Goal: Information Seeking & Learning: Learn about a topic

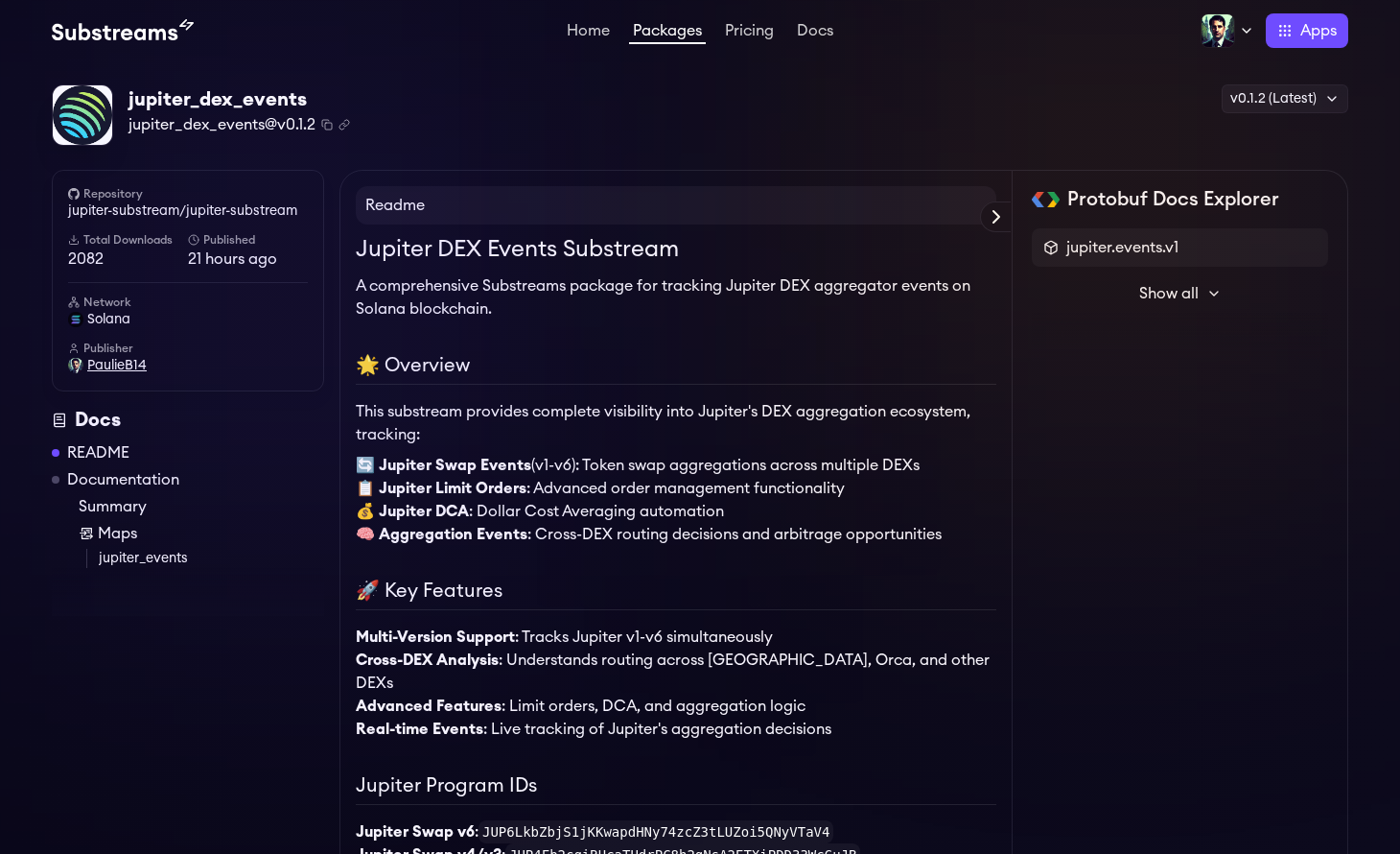
click at [132, 366] on span "PaulieB14" at bounding box center [117, 365] width 59 height 19
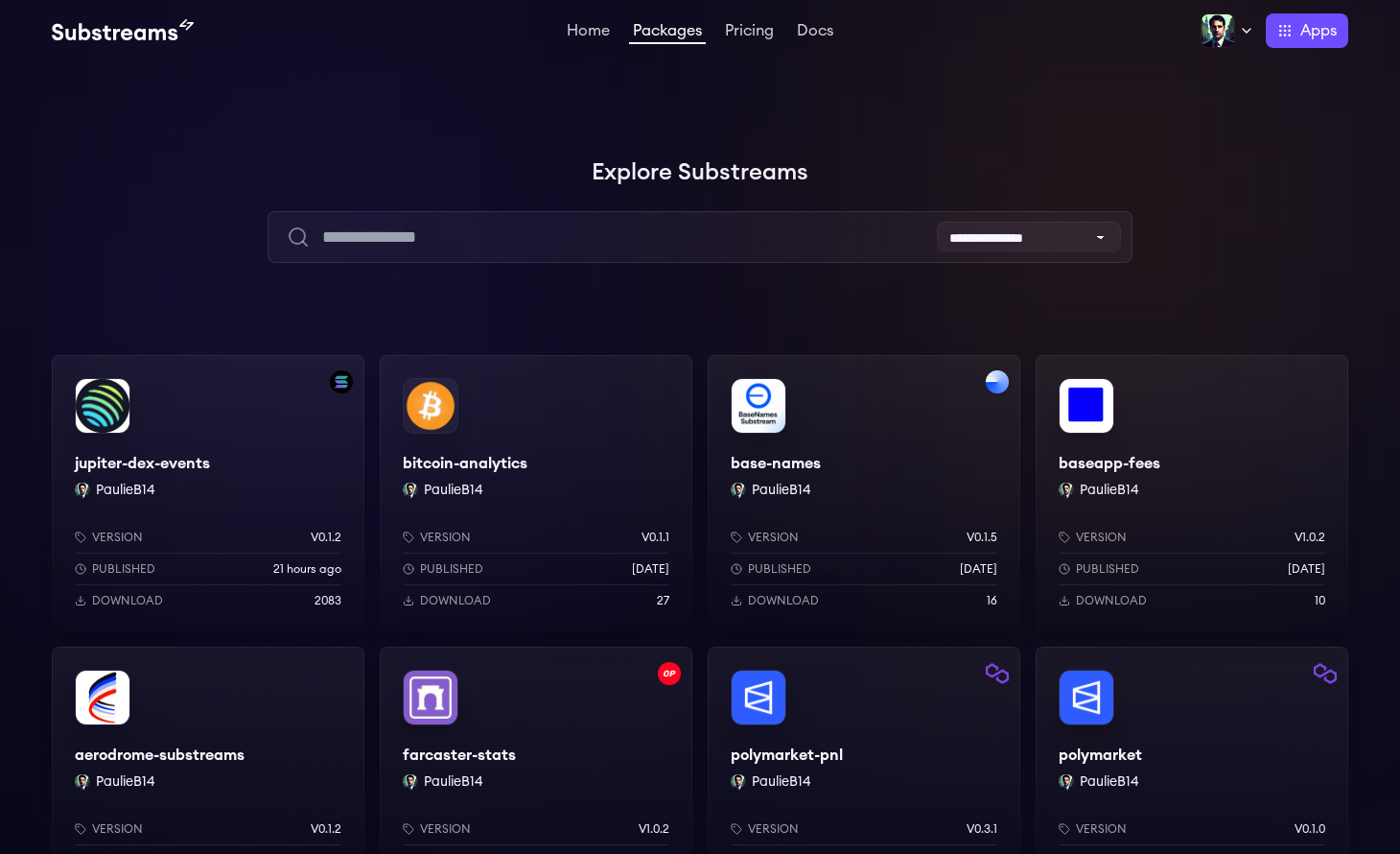
click at [229, 531] on div "Version v0.1.2" at bounding box center [208, 537] width 266 height 16
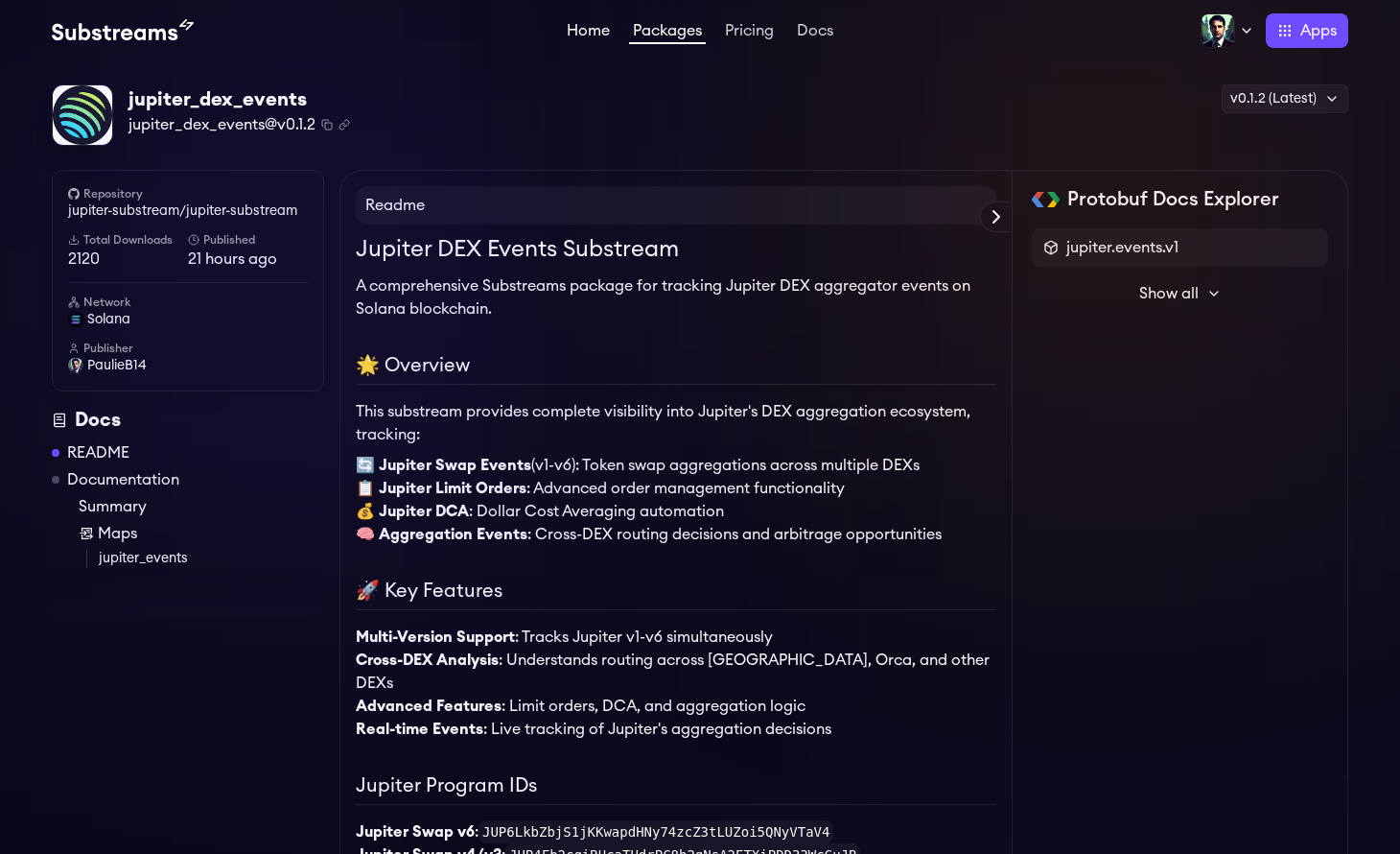
click at [576, 34] on link "Home" at bounding box center [588, 32] width 50 height 19
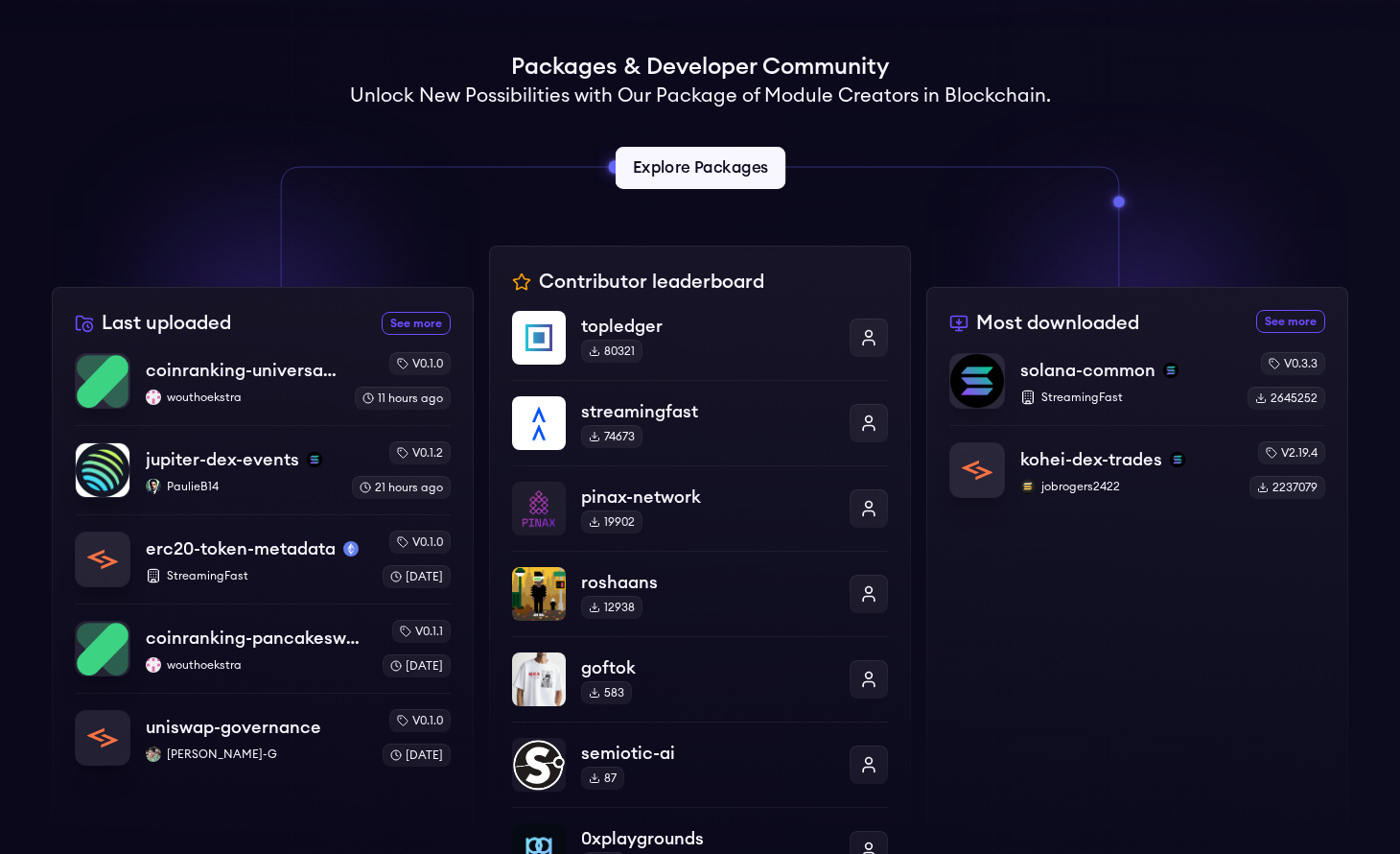
scroll to position [480, 0]
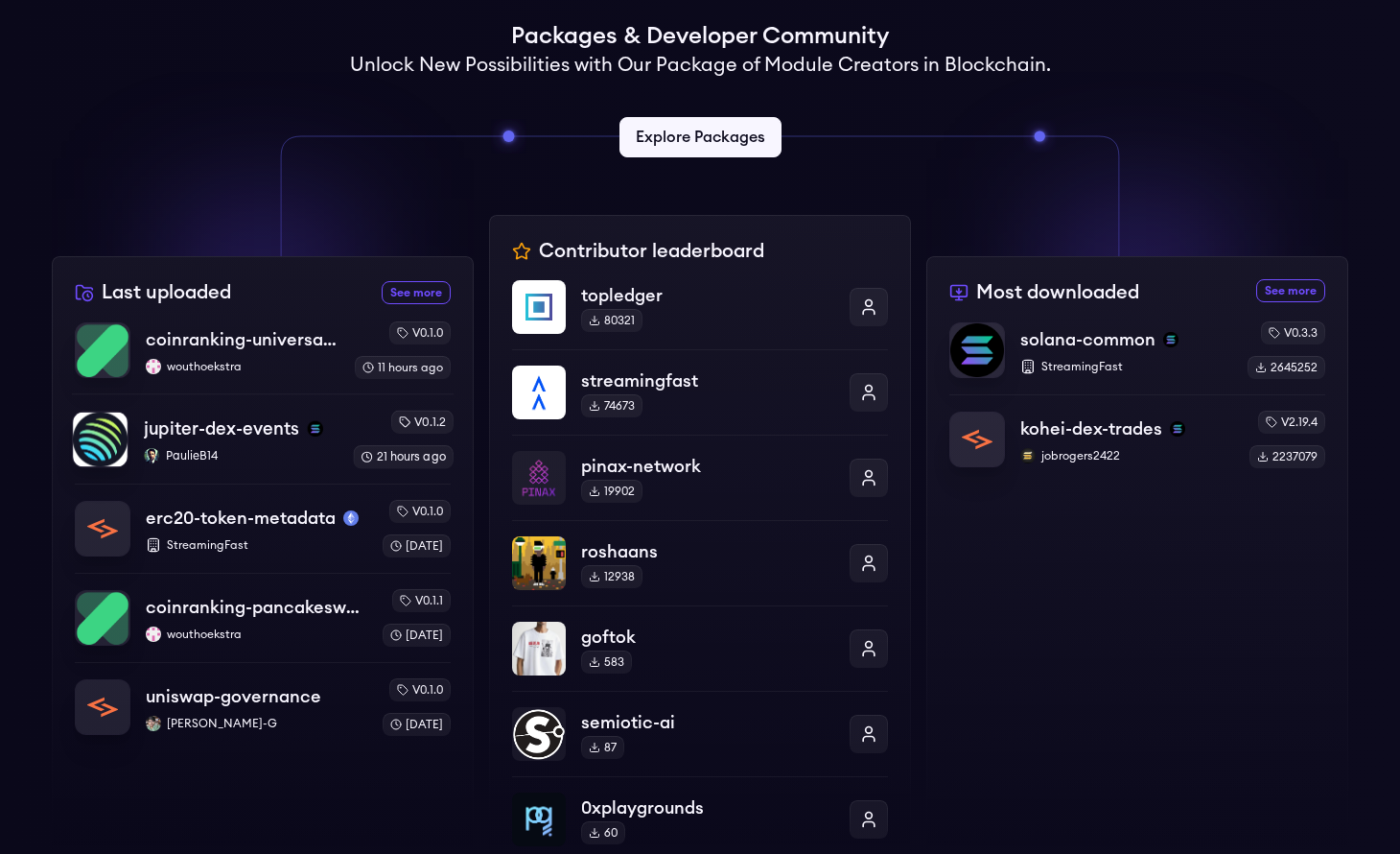
click at [266, 443] on div "jupiter-dex-events PaulieB14" at bounding box center [240, 439] width 194 height 48
